Goal: Navigation & Orientation: Find specific page/section

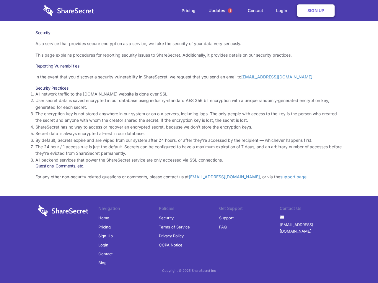
click at [189, 142] on li "By default, Secrets expire and are wiped from our system after 24 hours, or aft…" at bounding box center [188, 140] width 307 height 6
click at [230, 11] on span "1" at bounding box center [229, 10] width 5 height 5
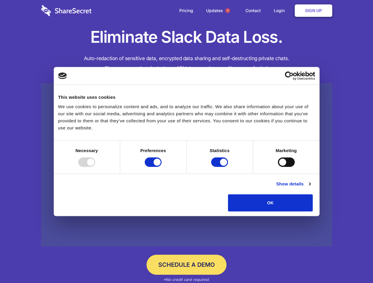
click at [95, 167] on div at bounding box center [86, 162] width 17 height 9
click at [161, 167] on input "Preferences" at bounding box center [153, 162] width 17 height 9
checkbox input "false"
click at [220, 167] on input "Statistics" at bounding box center [219, 162] width 17 height 9
checkbox input "false"
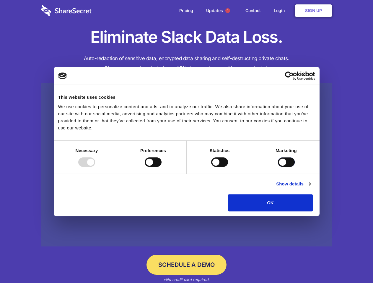
click at [278, 167] on input "Marketing" at bounding box center [286, 162] width 17 height 9
checkbox input "true"
click at [310, 188] on link "Show details" at bounding box center [293, 184] width 34 height 7
click at [0, 0] on div "Statistic cookies help website owners to understand how visitors interact with …" at bounding box center [0, 0] width 0 height 0
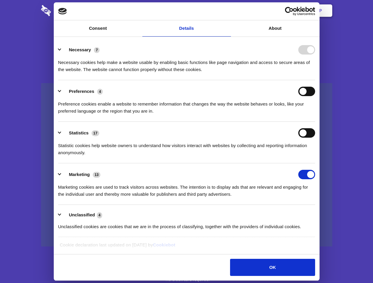
click at [227, 11] on span "1" at bounding box center [227, 10] width 5 height 5
